Goal: Task Accomplishment & Management: Manage account settings

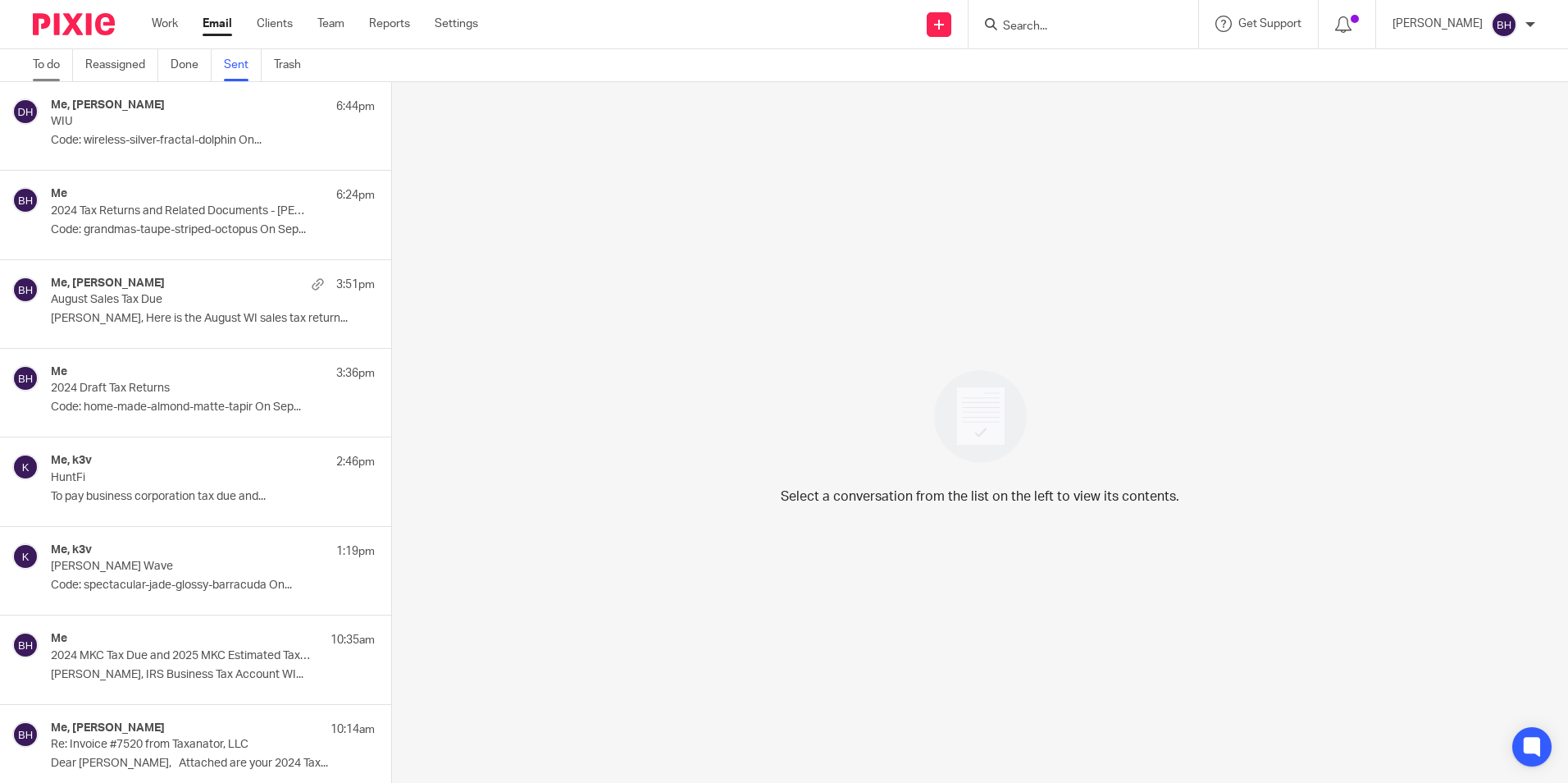
click at [42, 60] on link "To do" at bounding box center [53, 64] width 40 height 32
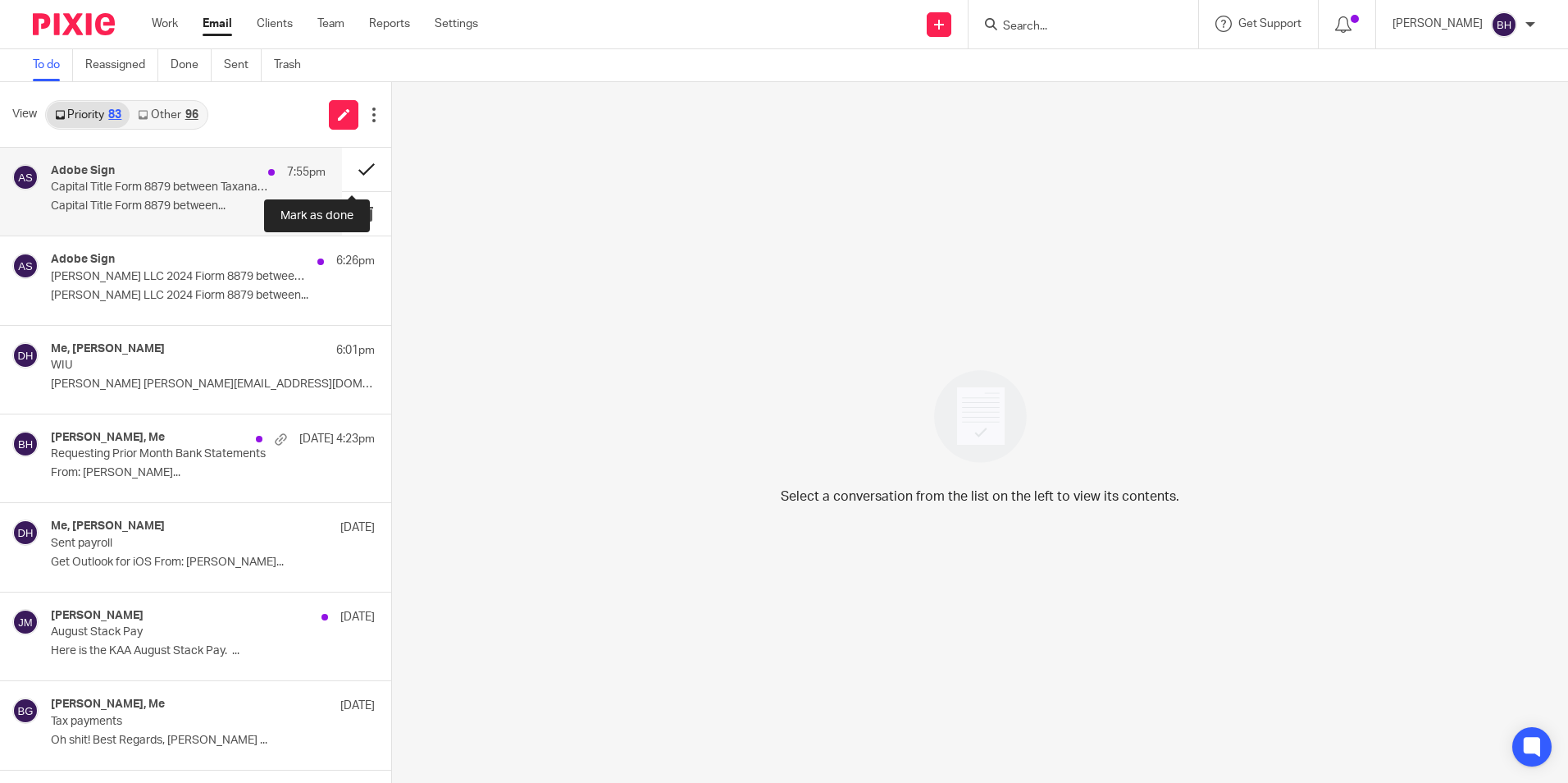
click at [352, 164] on button at bounding box center [366, 169] width 49 height 43
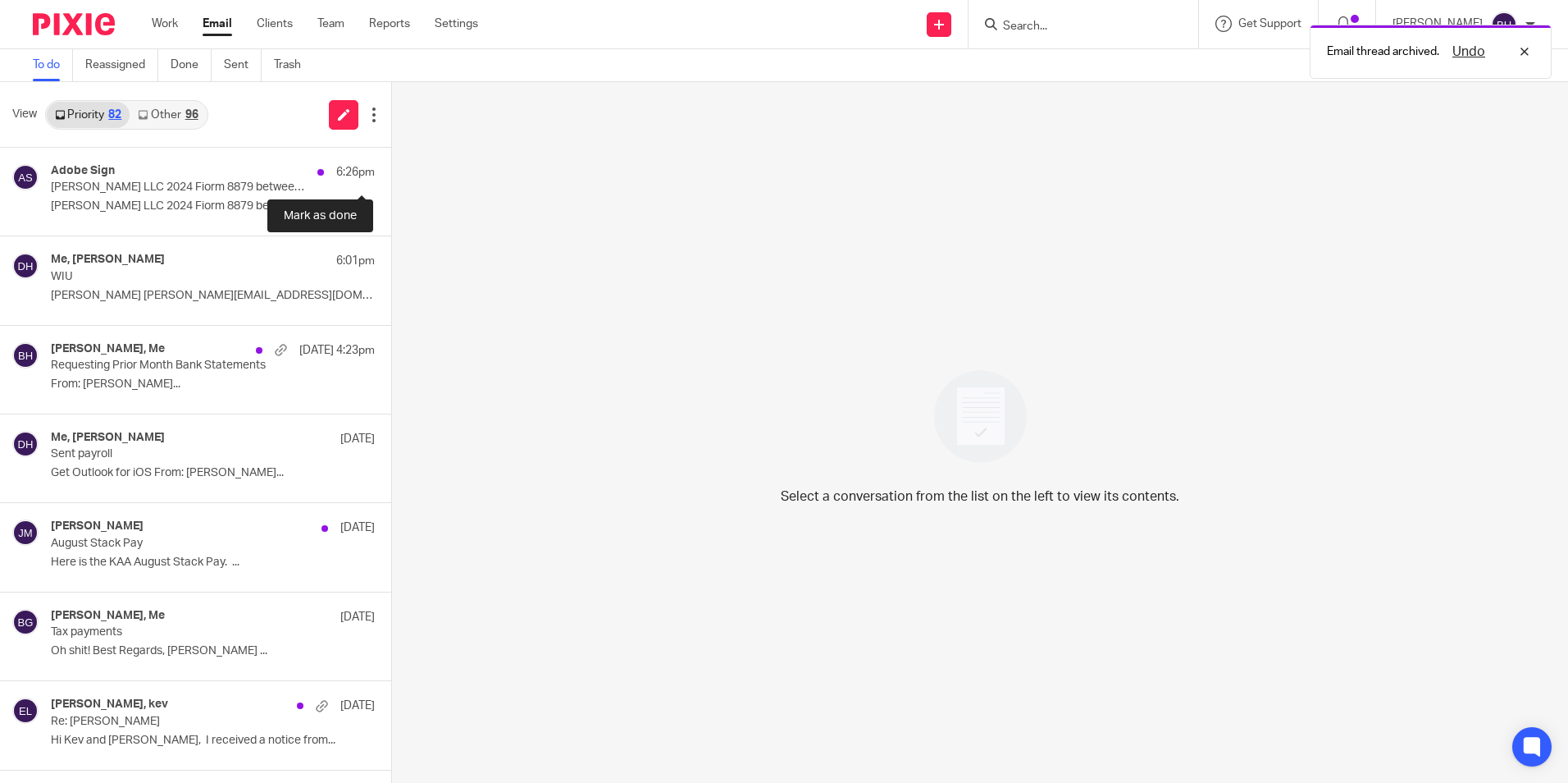
click at [391, 164] on button at bounding box center [398, 169] width 13 height 43
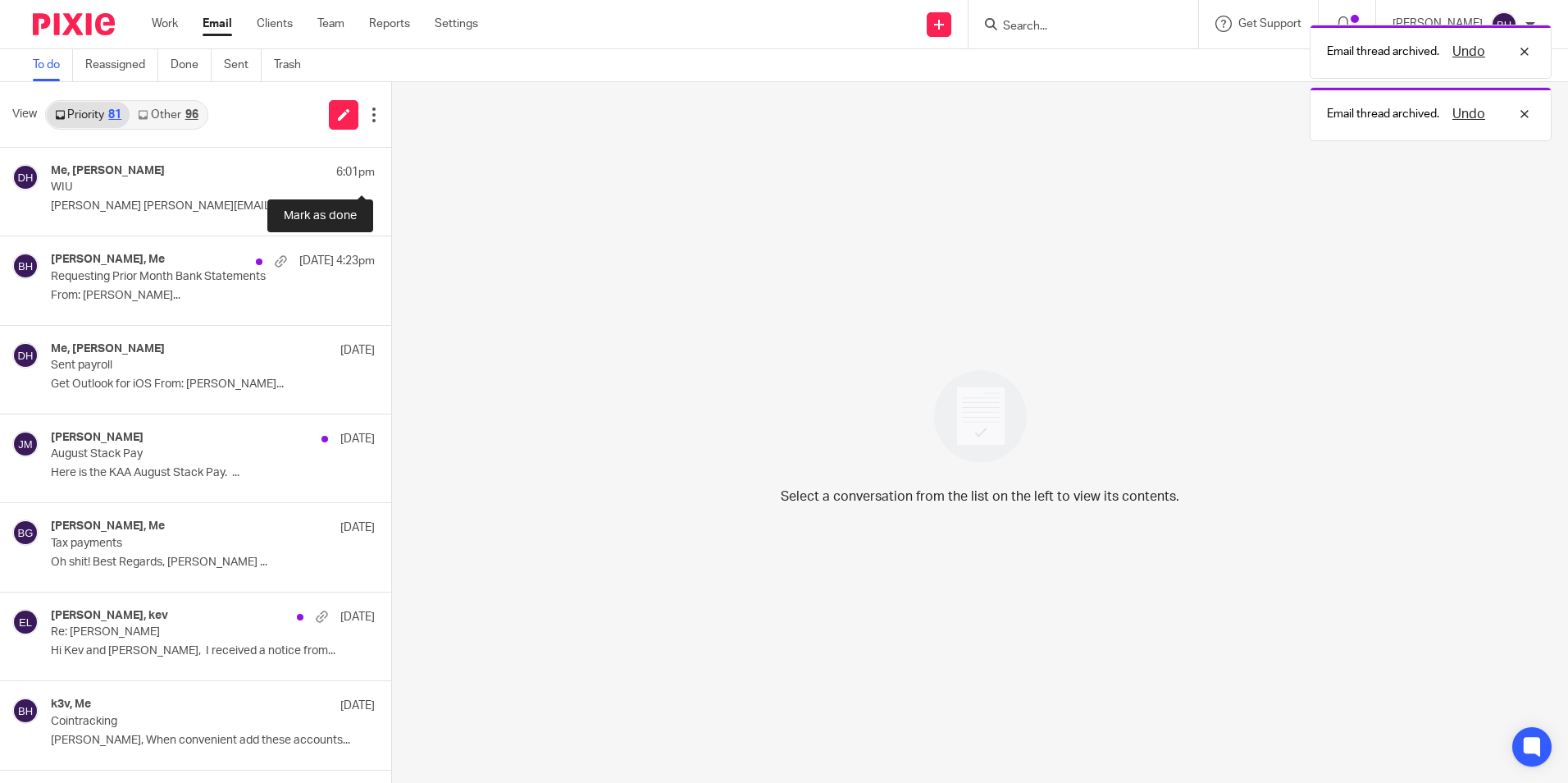
click at [391, 164] on button at bounding box center [398, 169] width 13 height 43
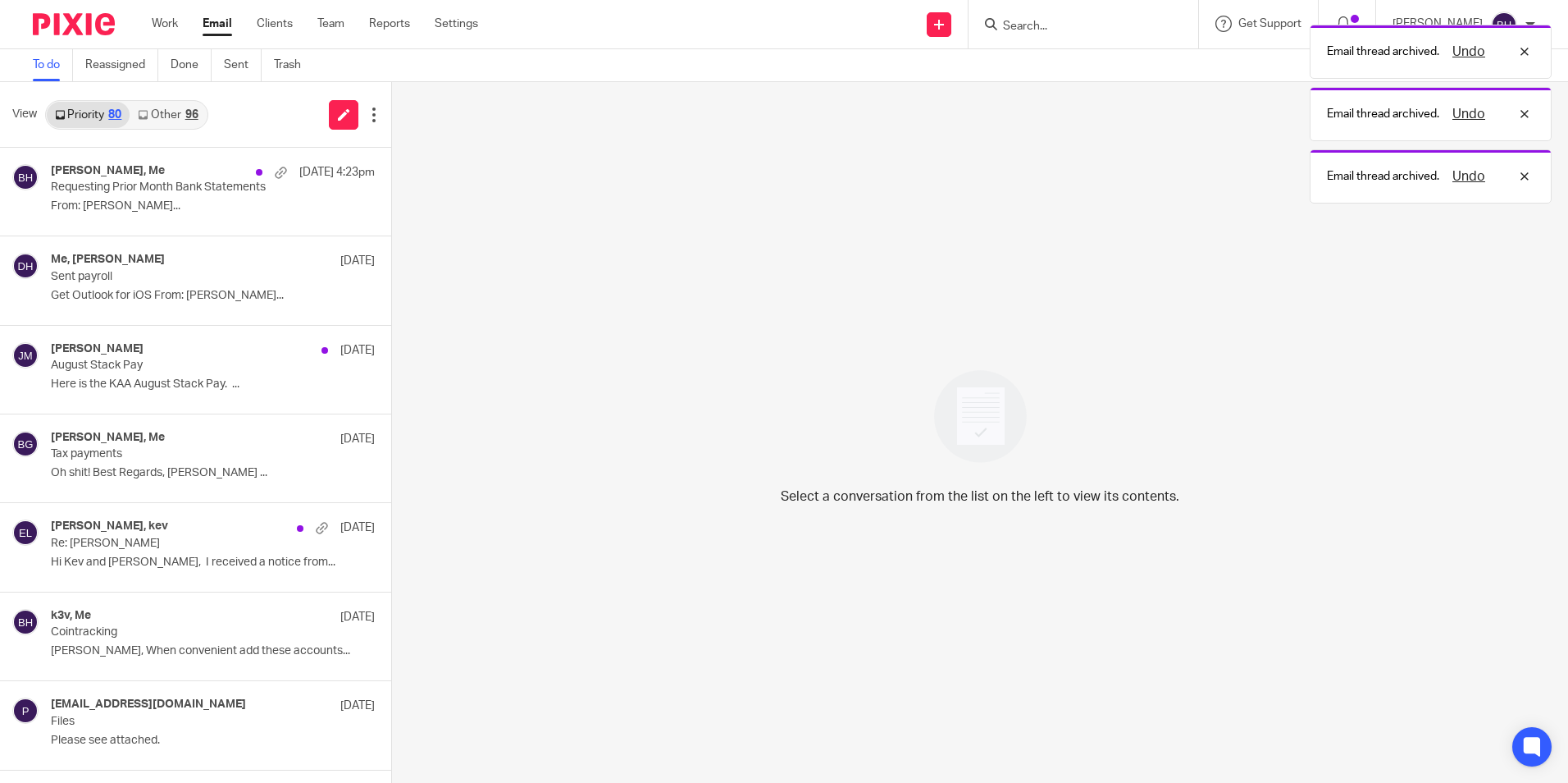
click at [177, 117] on link "Other 96" at bounding box center [168, 114] width 77 height 26
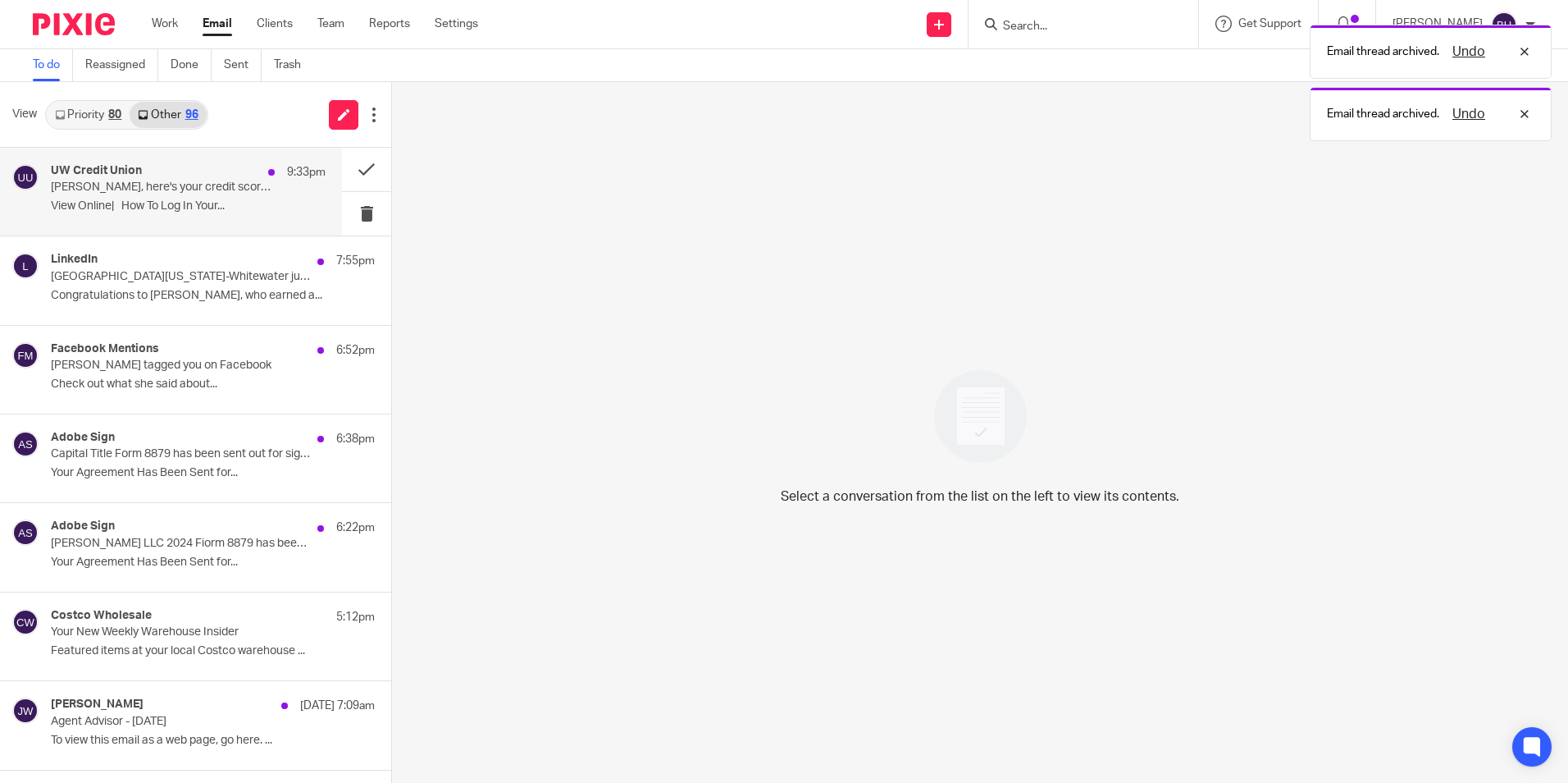
click at [183, 180] on p "Barbara, here's your credit score refresh." at bounding box center [161, 187] width 220 height 14
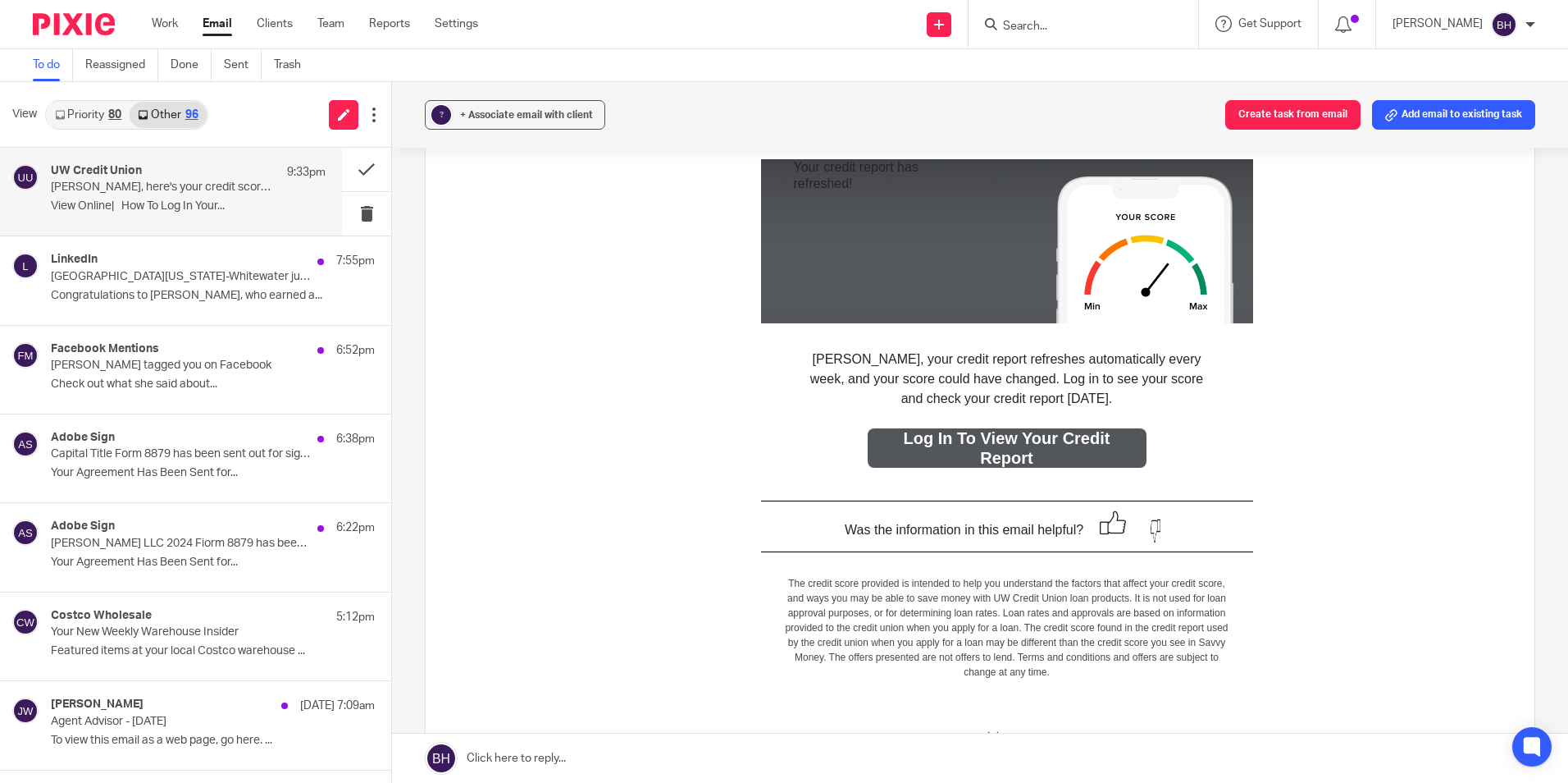
scroll to position [164, 0]
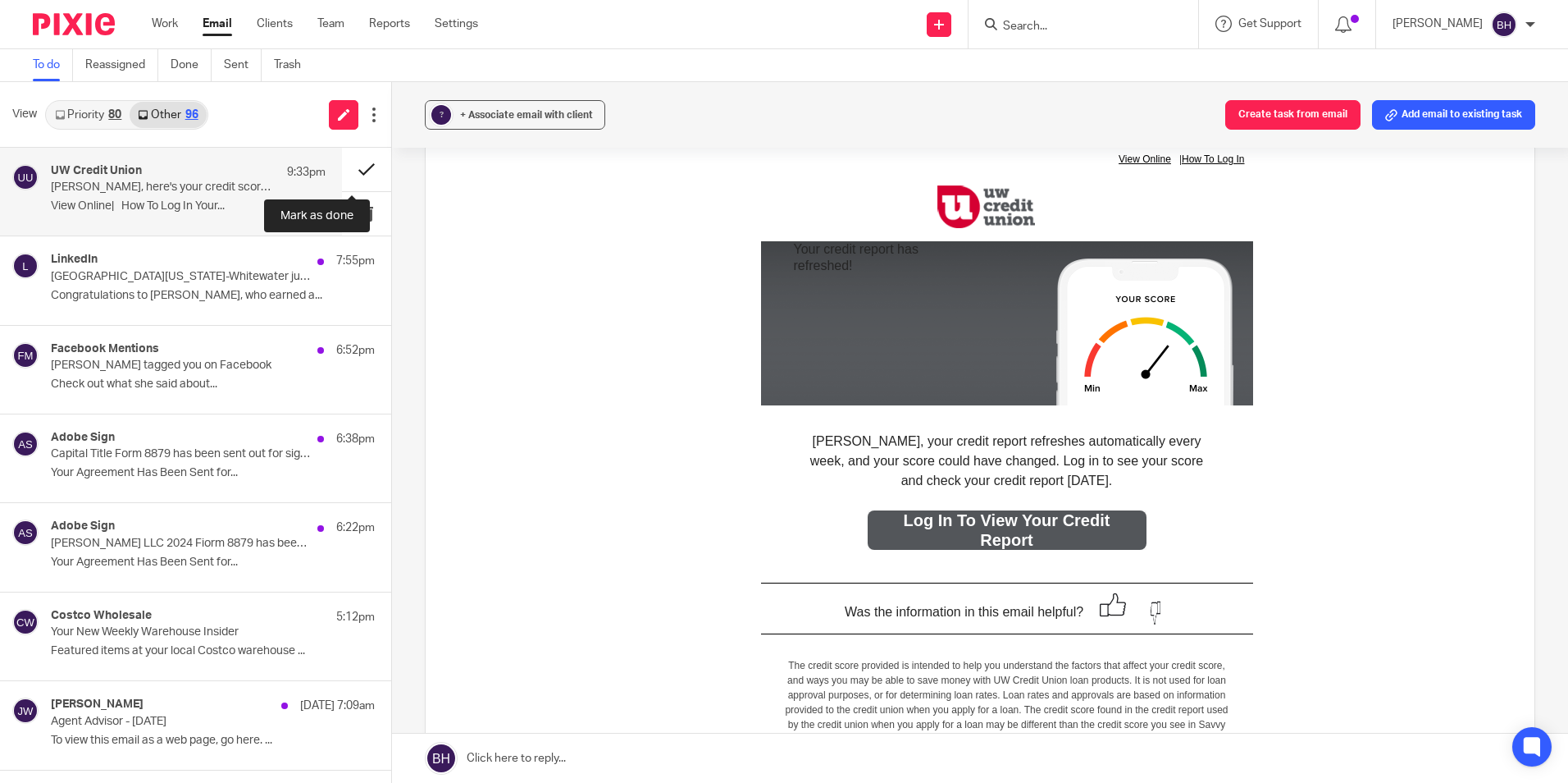
click at [356, 159] on button at bounding box center [366, 169] width 49 height 43
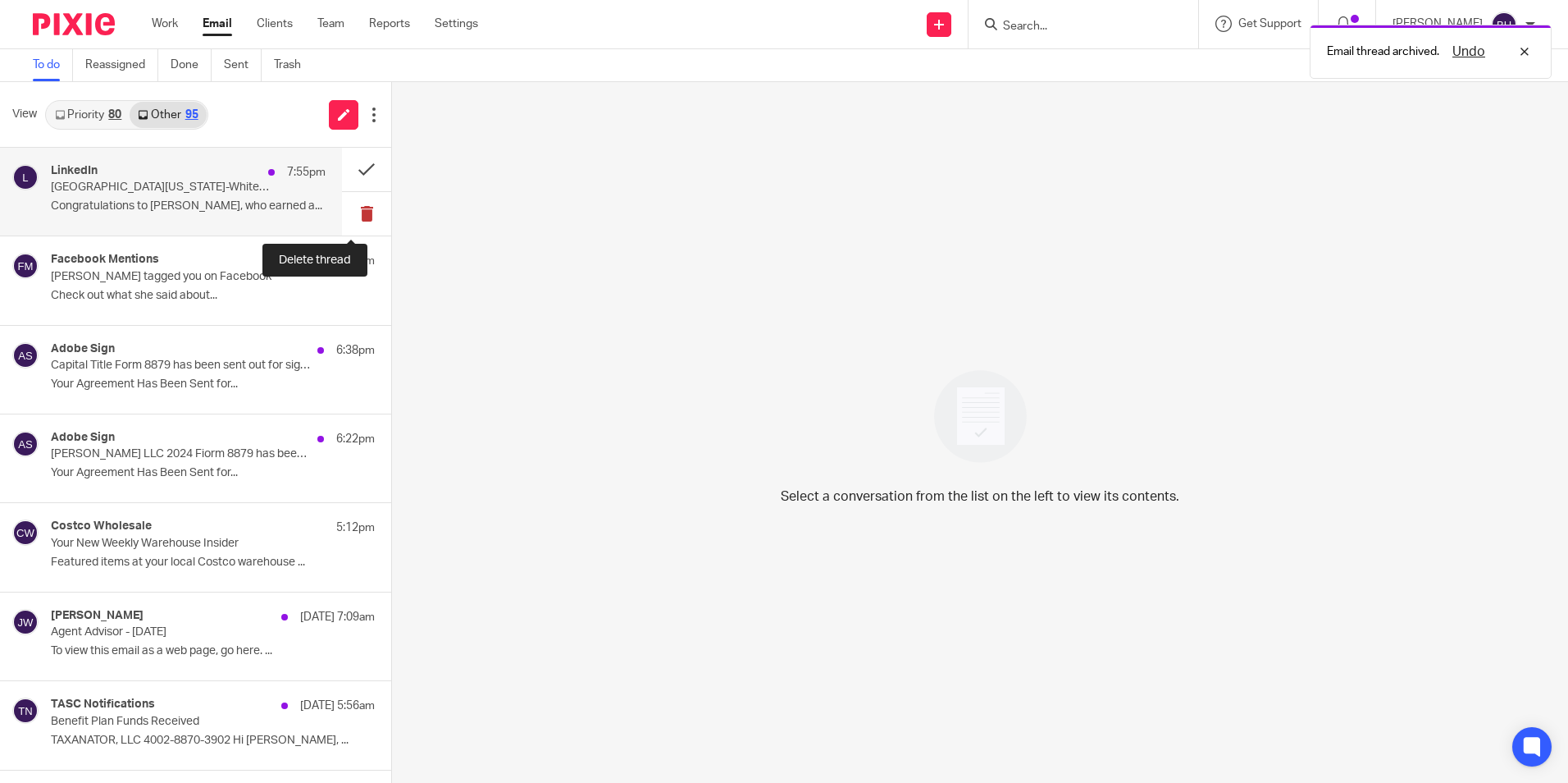
click at [352, 208] on button at bounding box center [366, 213] width 49 height 43
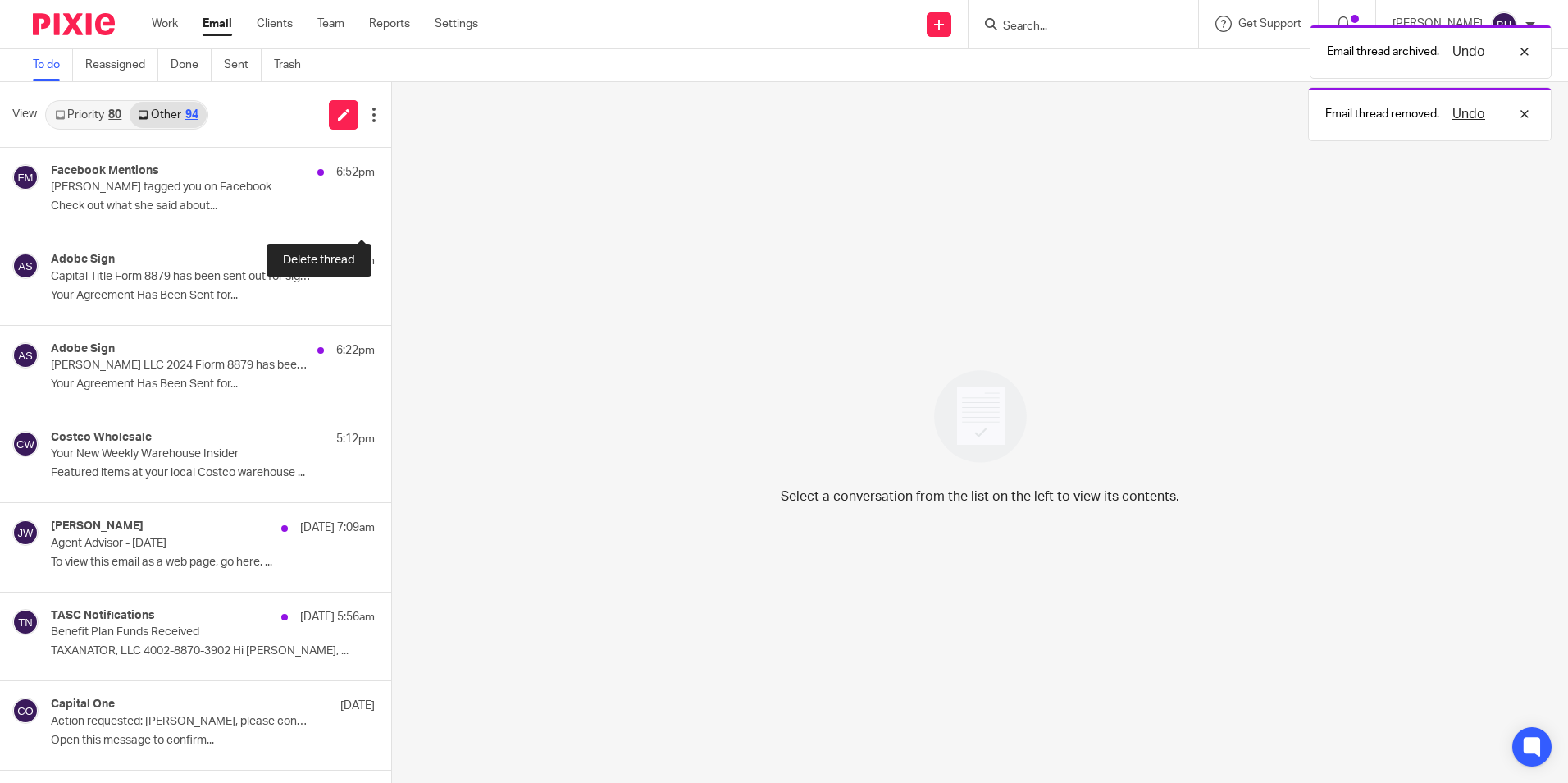
click at [391, 208] on button at bounding box center [398, 213] width 13 height 43
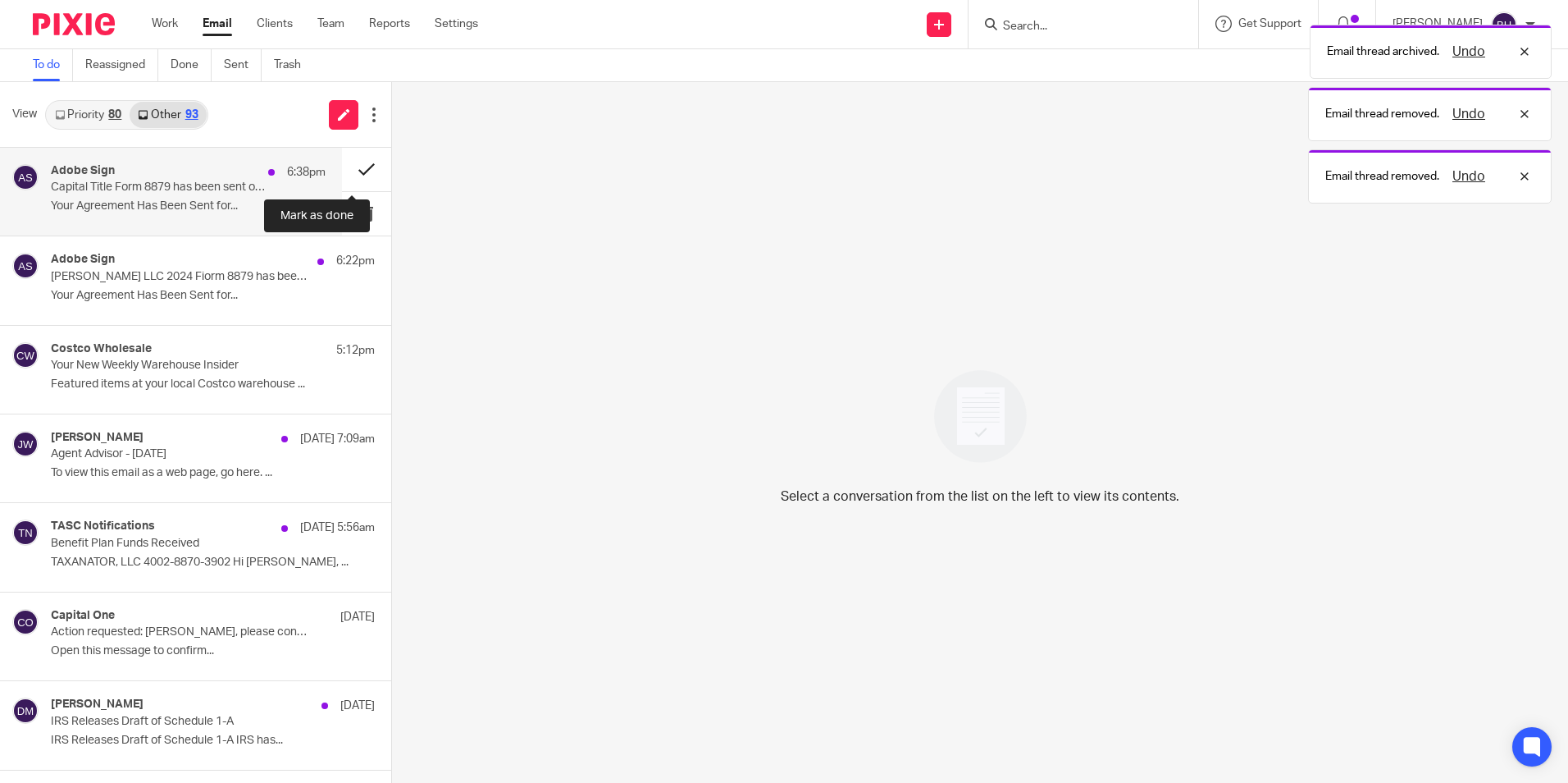
click at [354, 168] on button at bounding box center [366, 169] width 49 height 43
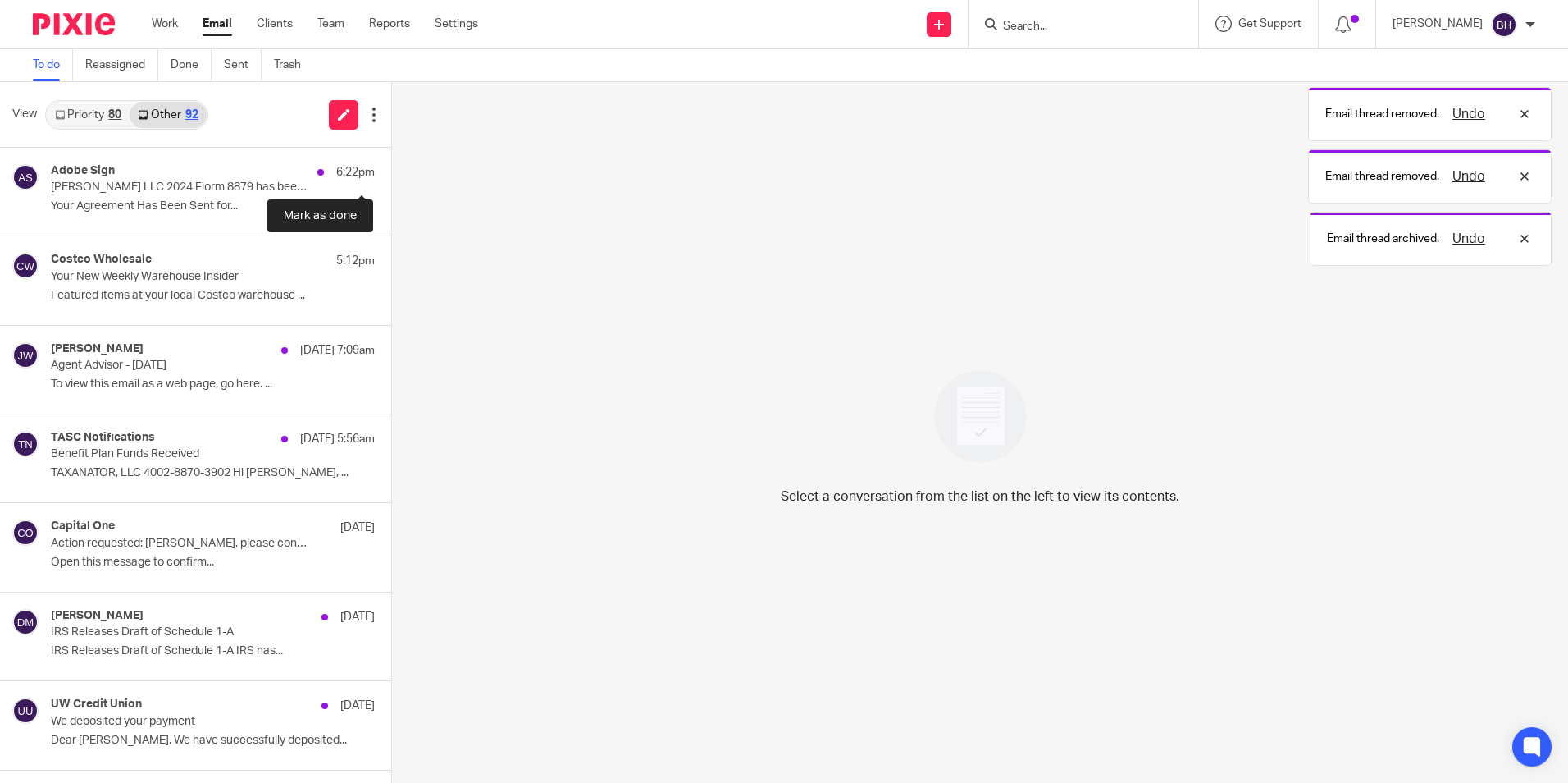
click at [391, 168] on button at bounding box center [398, 169] width 13 height 43
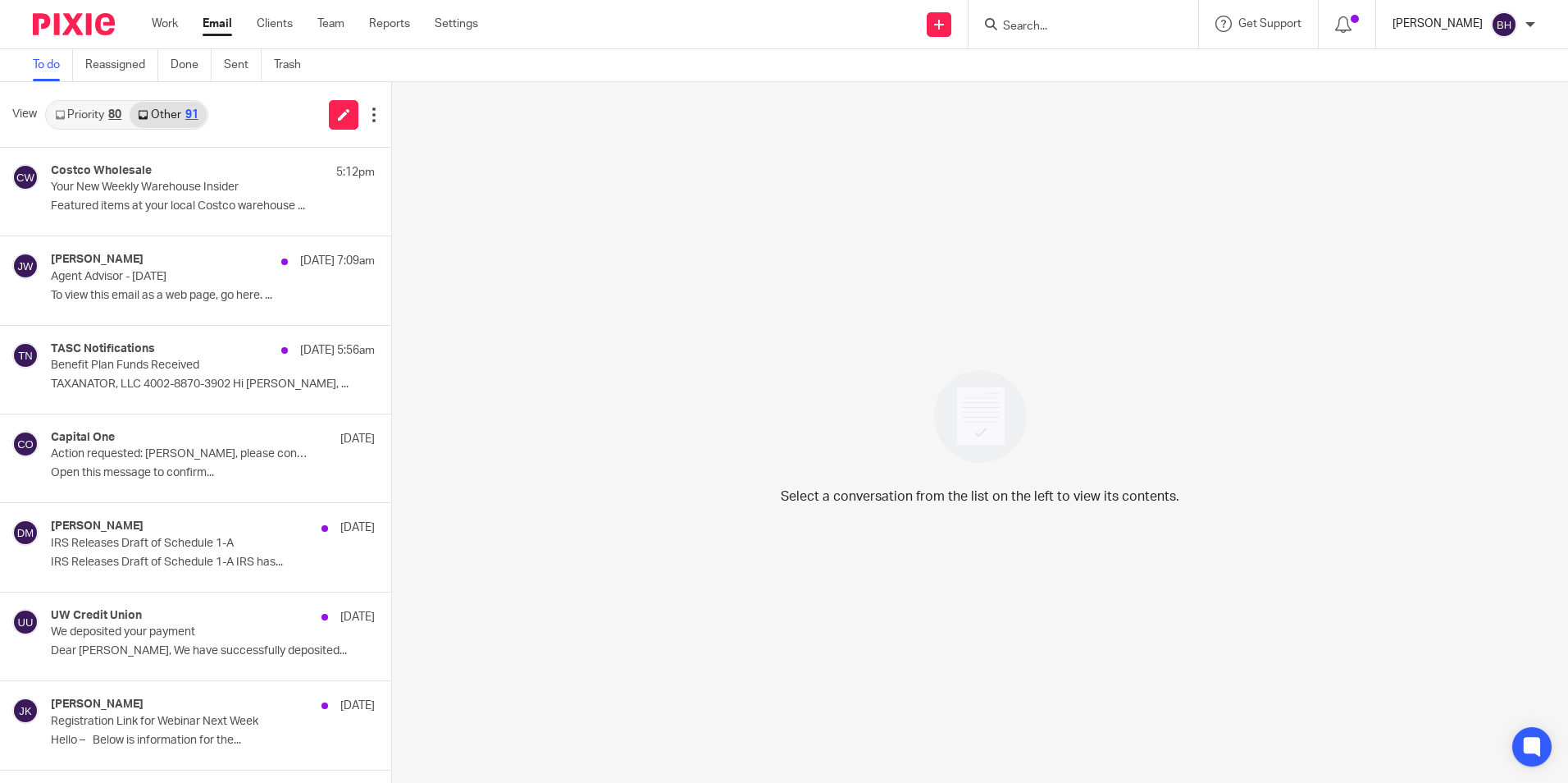
click at [1470, 31] on p "Barbara Harmon" at bounding box center [1438, 23] width 90 height 16
click at [1457, 115] on span "Logout" at bounding box center [1460, 114] width 37 height 12
